Goal: Task Accomplishment & Management: Manage account settings

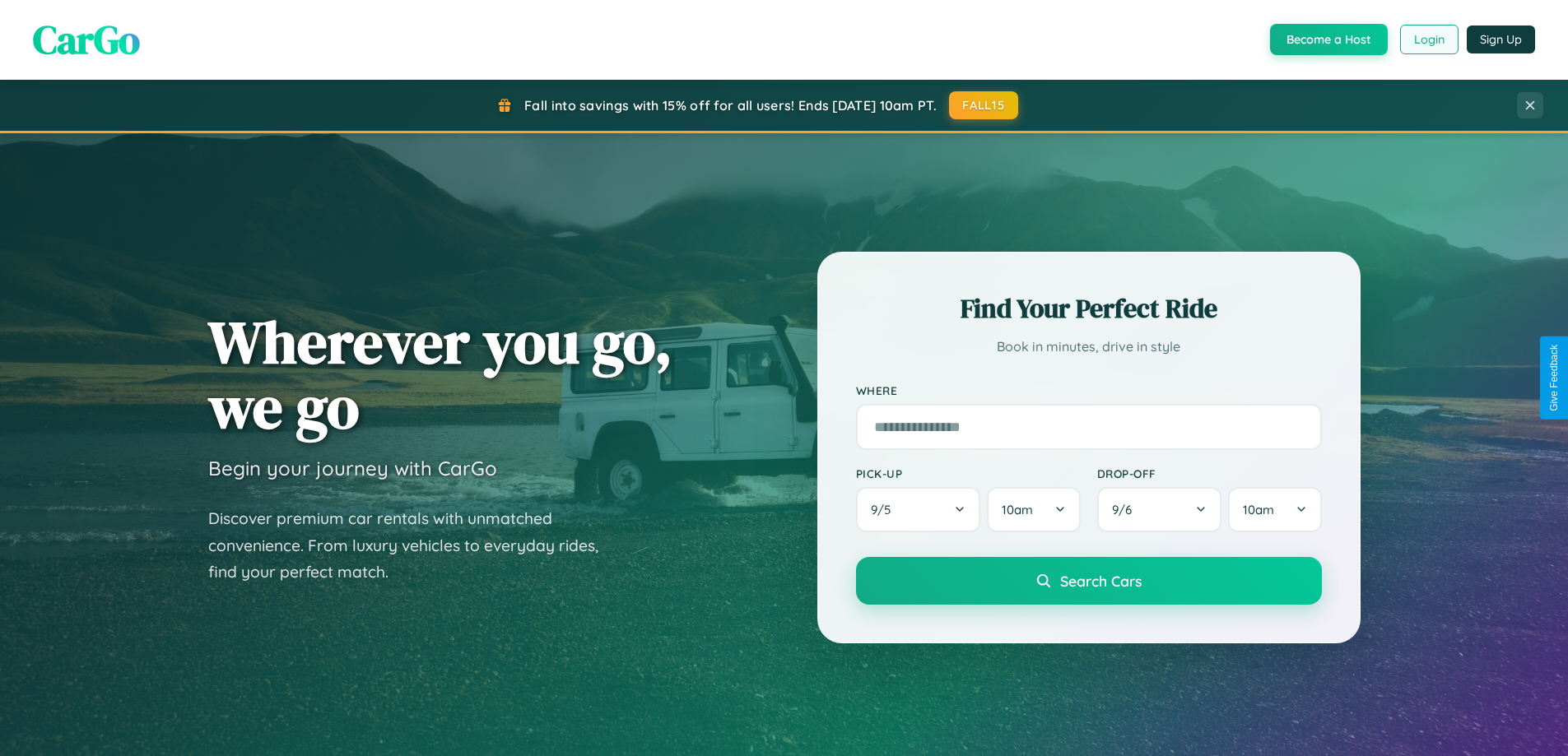
click at [1428, 39] on button "Login" at bounding box center [1430, 39] width 59 height 29
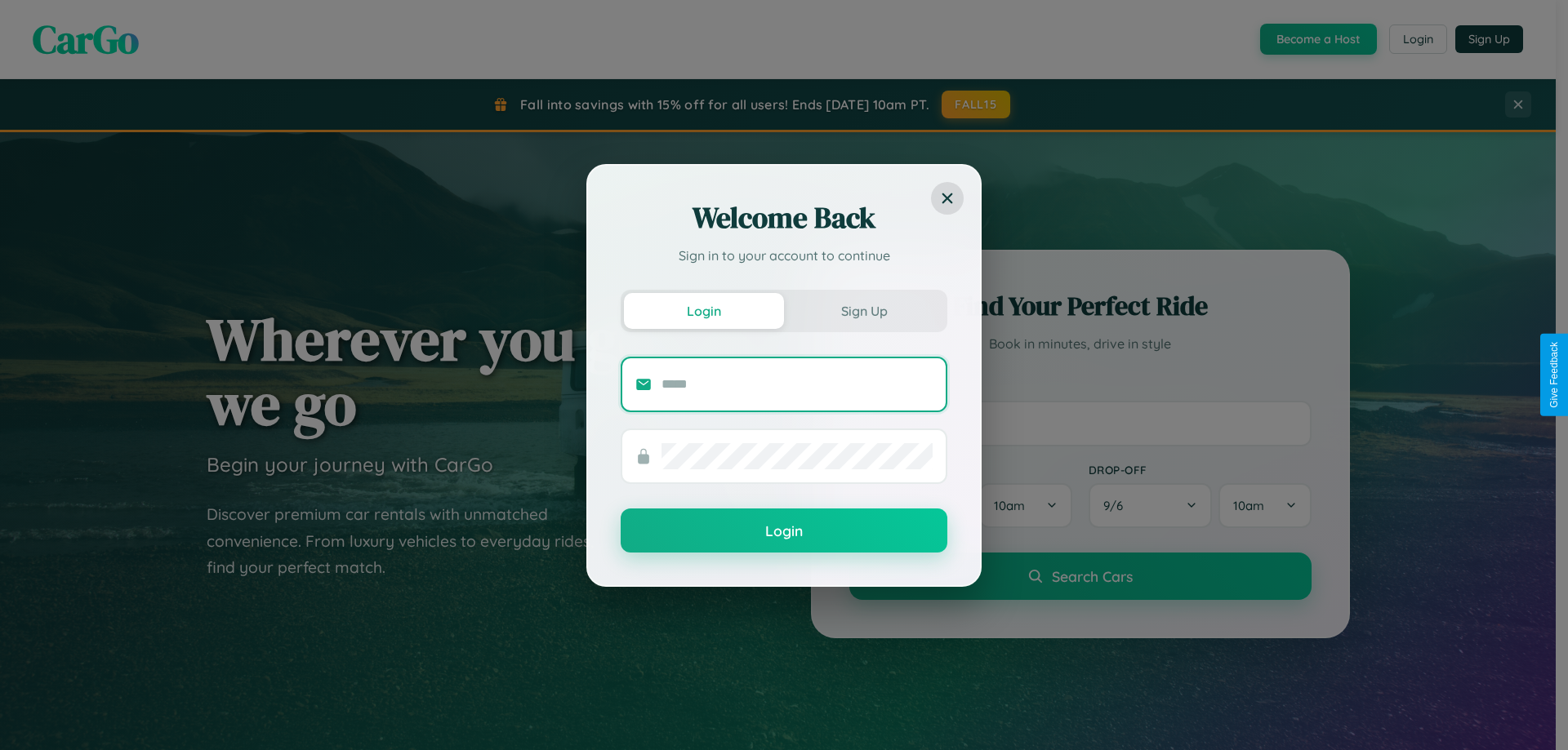
click at [797, 384] on input "text" at bounding box center [796, 385] width 271 height 27
type input "**********"
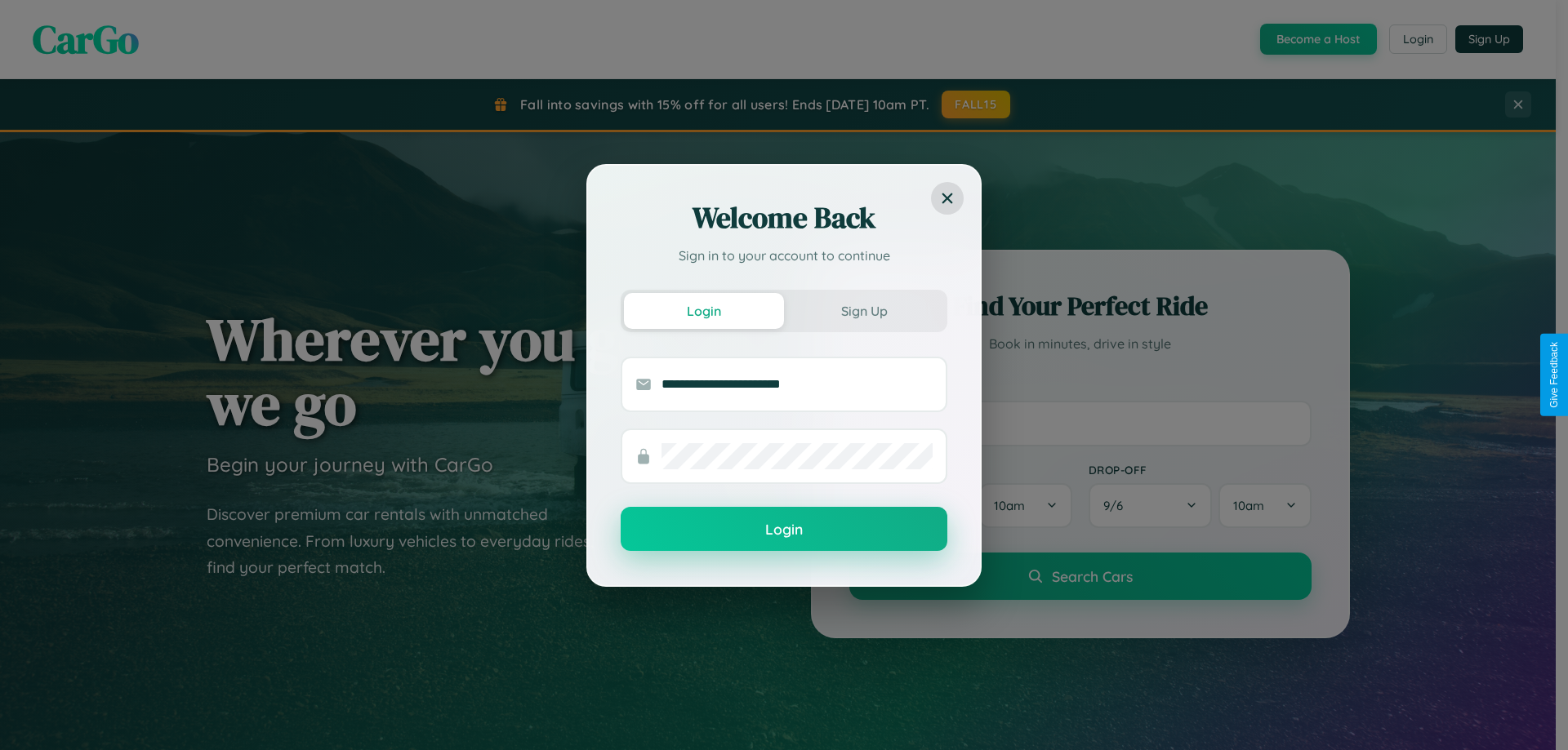
click at [784, 530] on button "Login" at bounding box center [783, 529] width 327 height 44
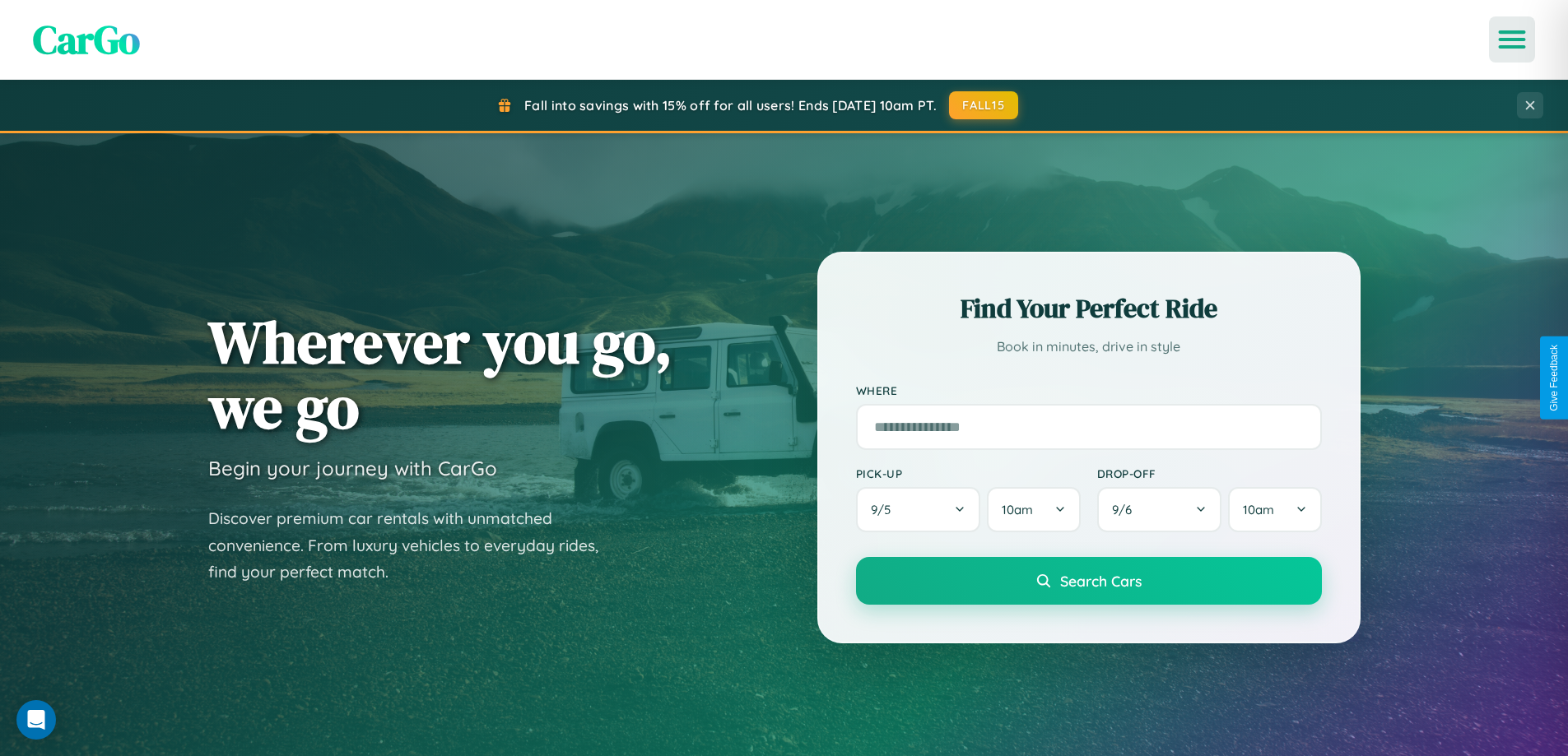
click at [1512, 39] on icon "Open menu" at bounding box center [1512, 39] width 24 height 15
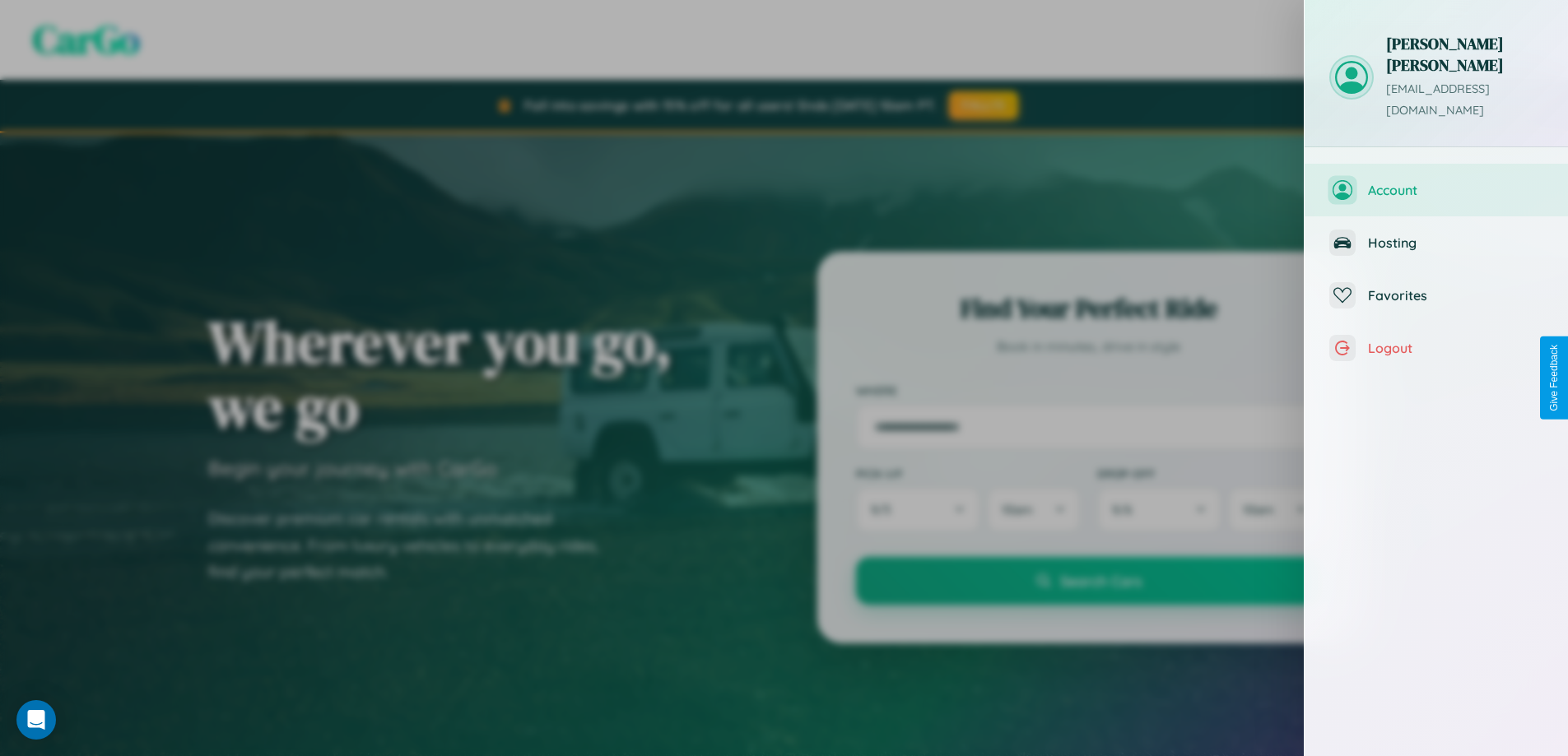
click at [1436, 182] on span "Account" at bounding box center [1456, 190] width 176 height 16
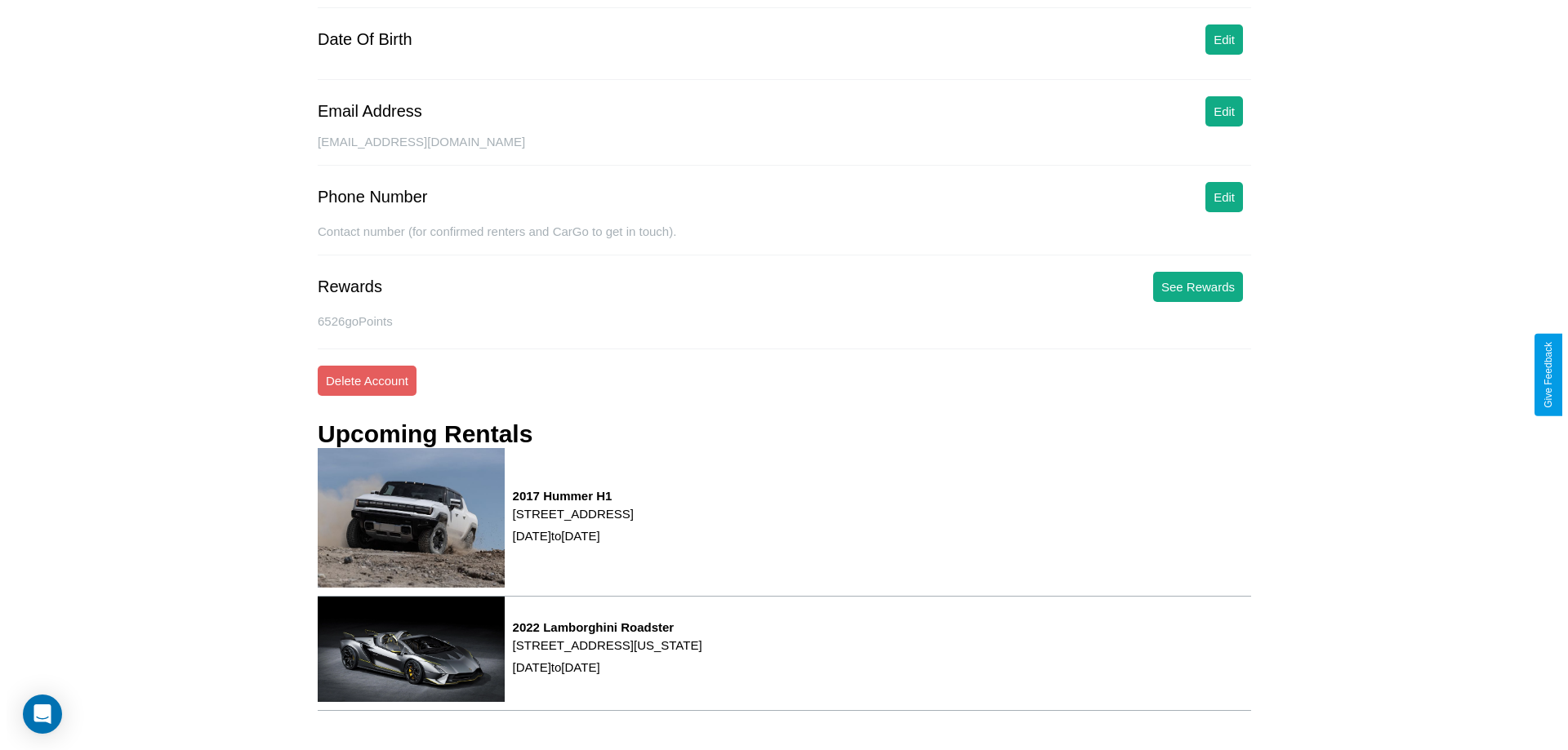
scroll to position [207, 0]
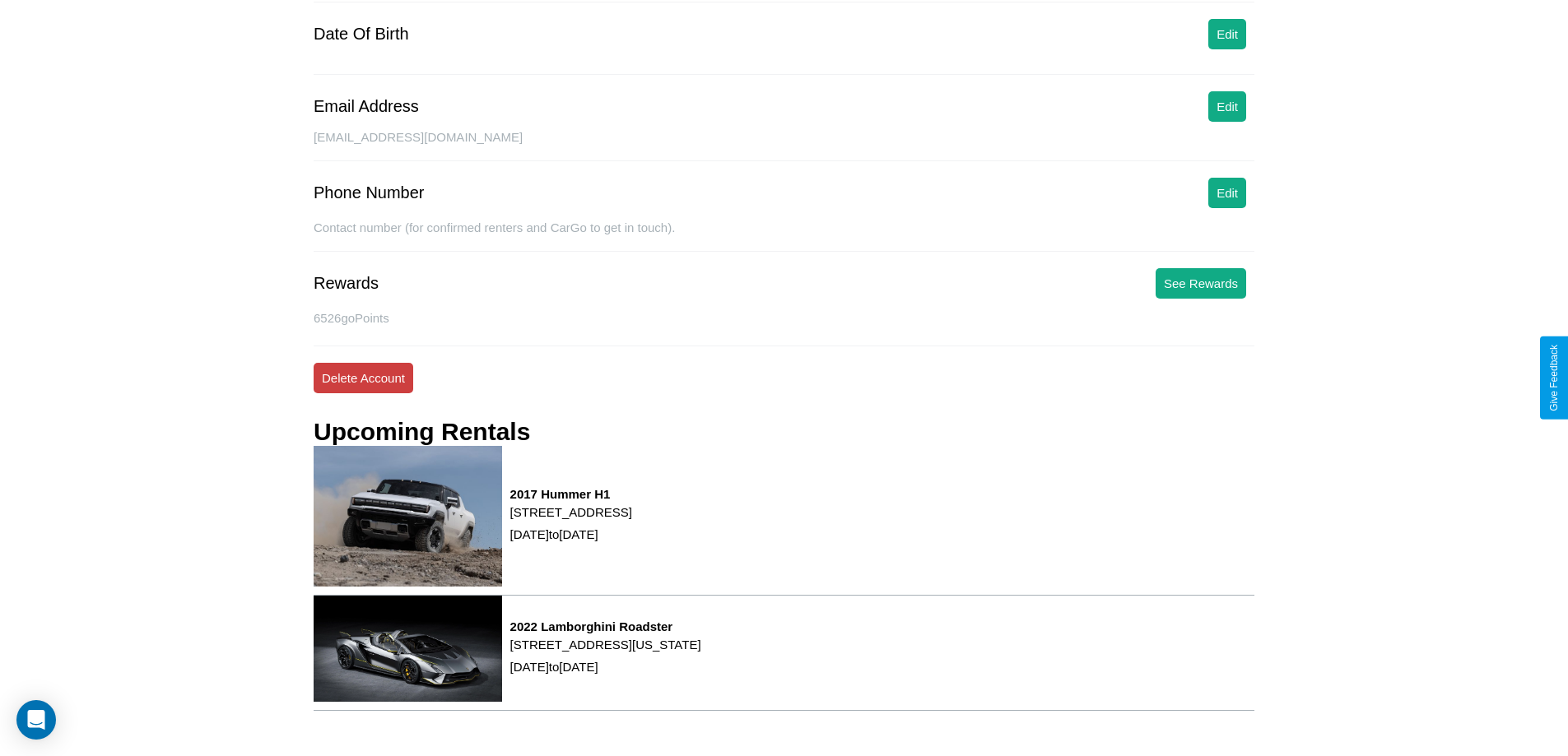
click at [363, 378] on button "Delete Account" at bounding box center [364, 378] width 100 height 30
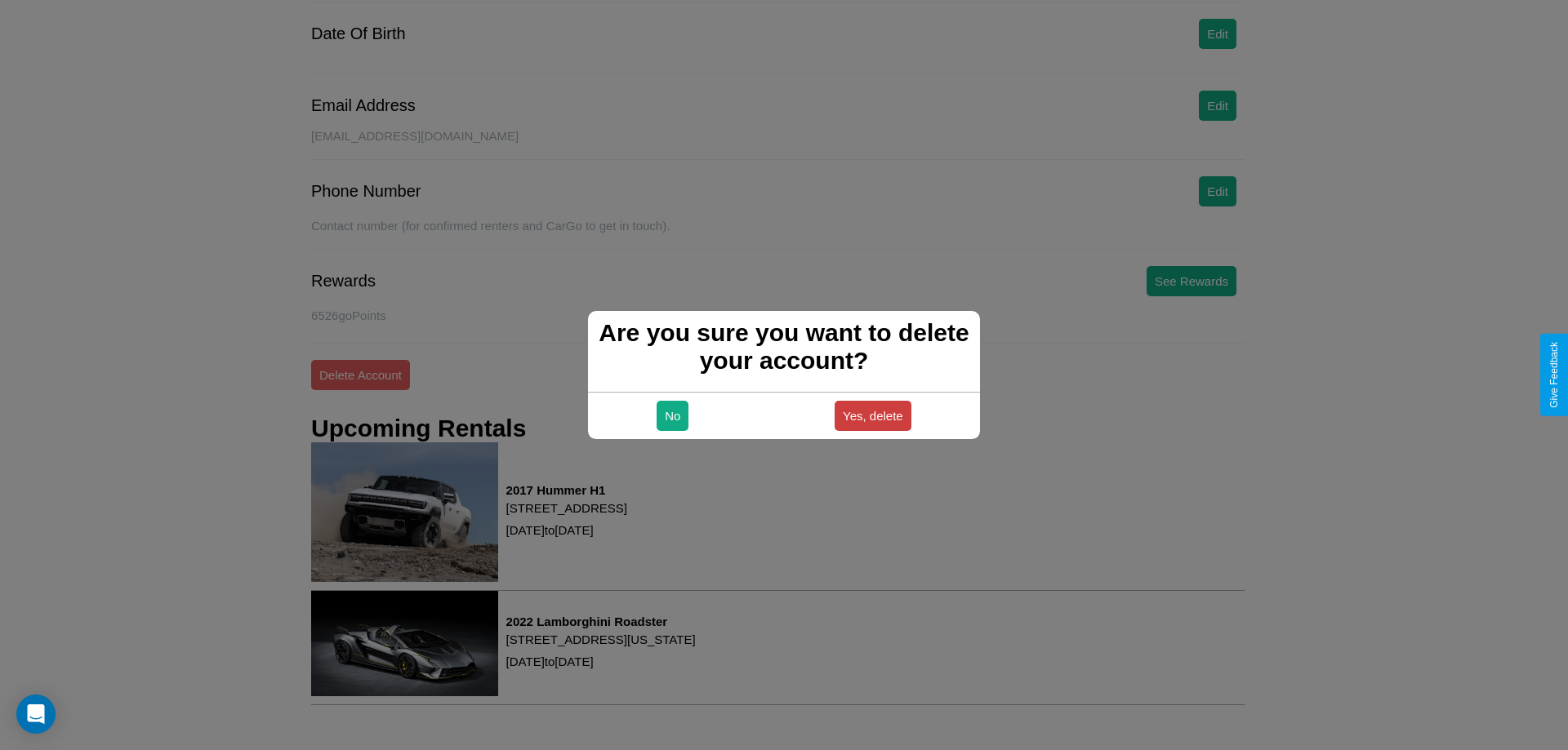
click at [872, 416] on button "Yes, delete" at bounding box center [872, 416] width 77 height 30
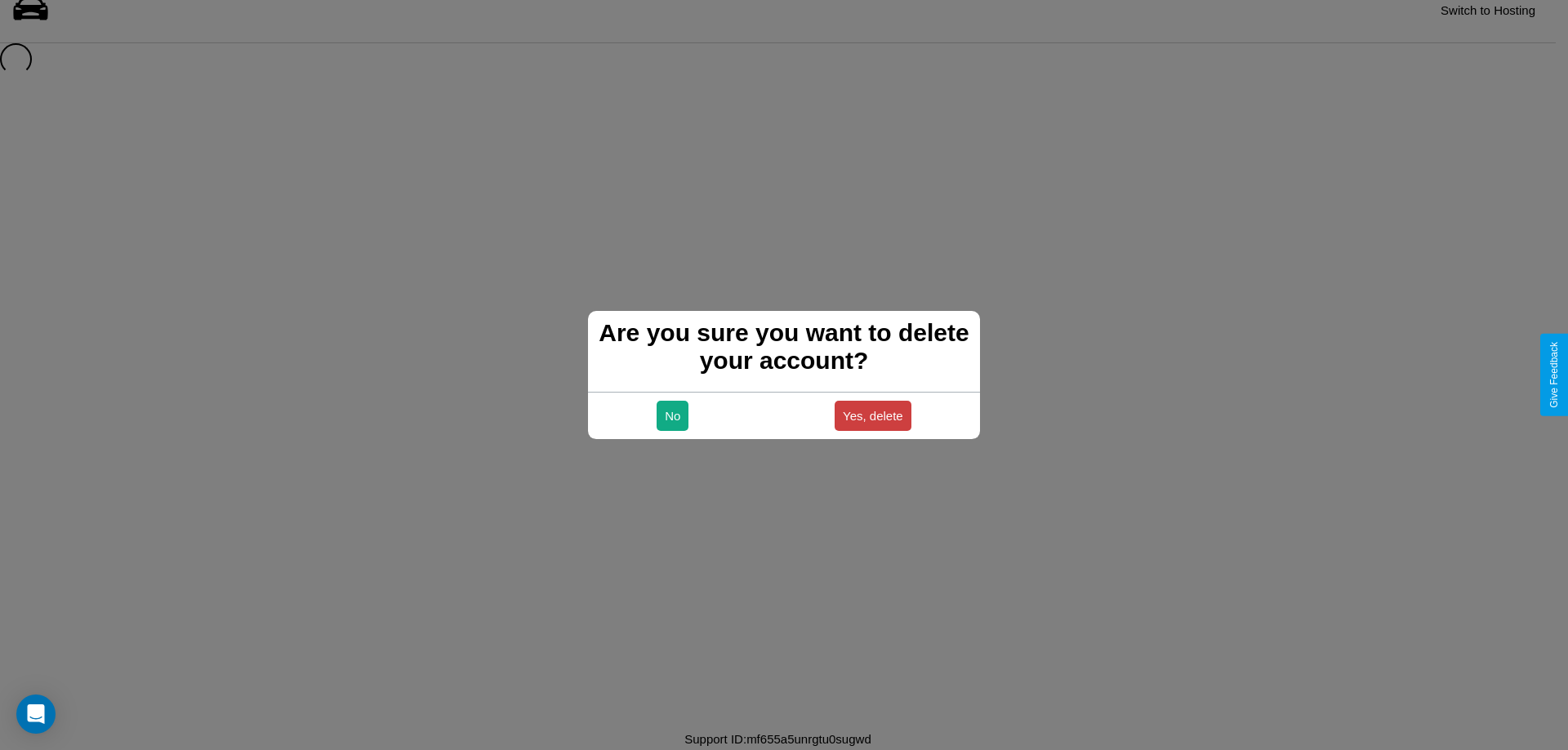
scroll to position [22, 0]
